Goal: Navigation & Orientation: Find specific page/section

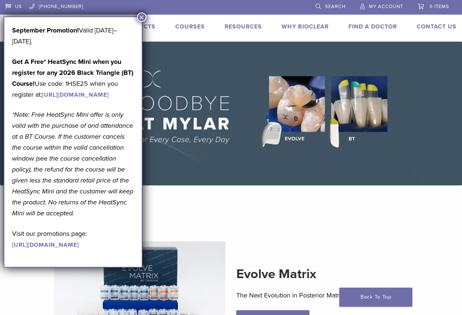
click at [288, 215] on section "Evolve Matrix The Next Evolution in Posterior Matrices Learn More" at bounding box center [231, 286] width 473 height 182
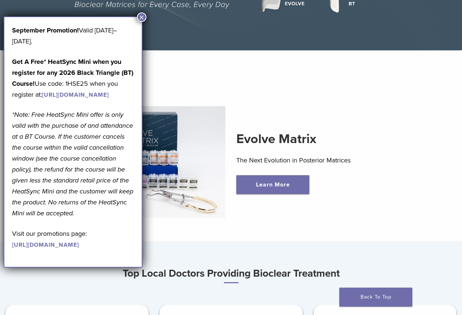
scroll to position [219, 0]
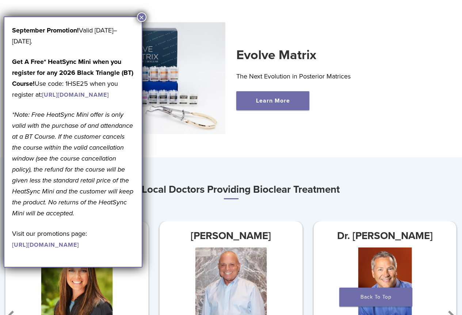
click at [356, 140] on div "Evolve Matrix The Next Evolution in Posterior Matrices Learn More" at bounding box center [231, 78] width 438 height 147
click at [142, 15] on button "×" at bounding box center [142, 17] width 10 height 10
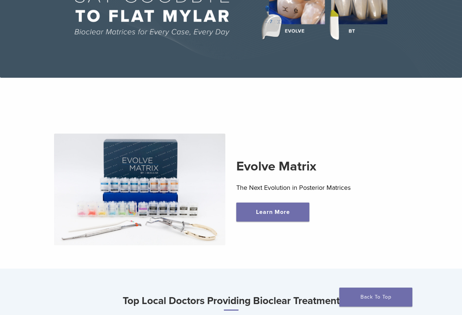
scroll to position [0, 0]
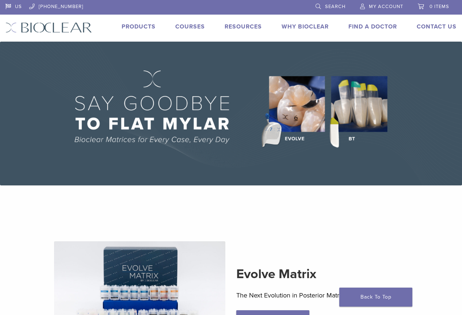
click at [145, 26] on link "Products" at bounding box center [139, 26] width 34 height 7
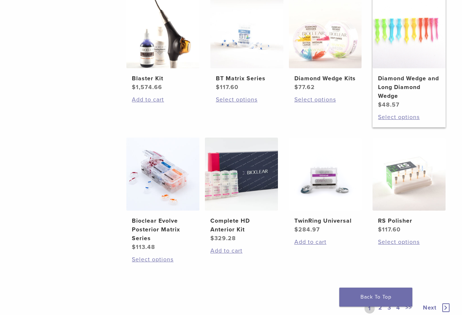
scroll to position [439, 0]
